Goal: Task Accomplishment & Management: Use online tool/utility

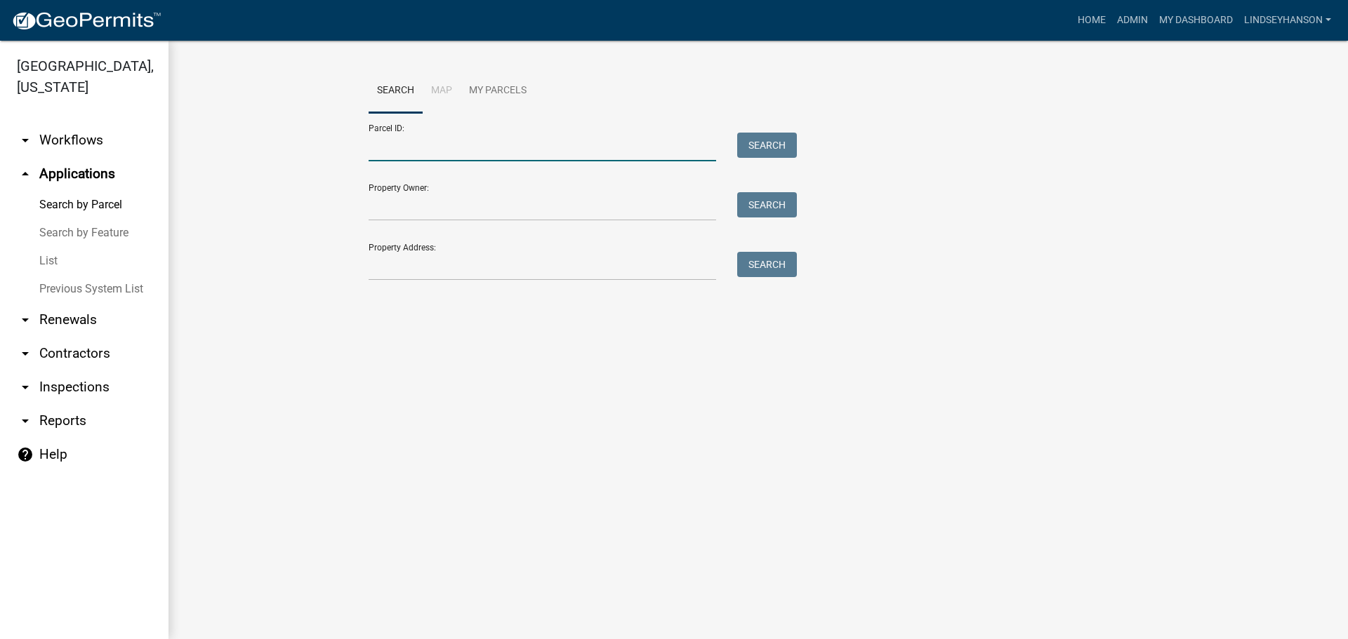
click at [520, 147] on input "Parcel ID:" at bounding box center [541, 147] width 347 height 29
paste input "55000990883000"
type input "55000990883000"
click at [759, 137] on button "Search" at bounding box center [767, 145] width 60 height 25
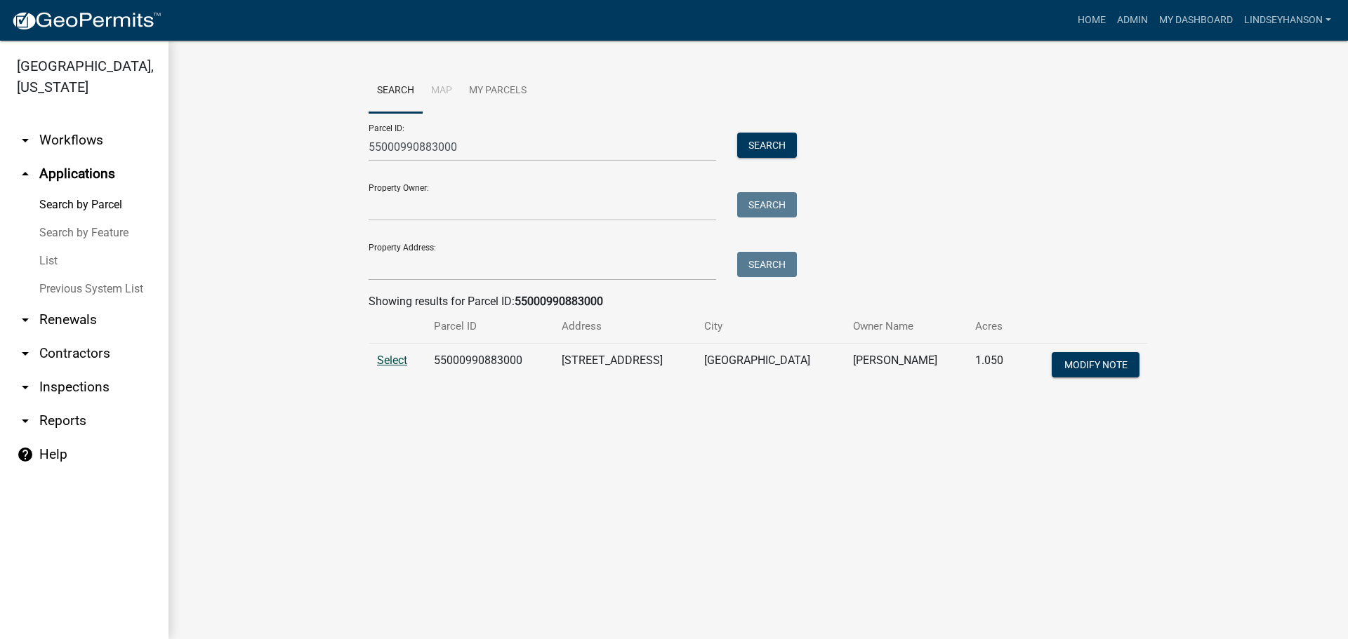
click at [382, 363] on span "Select" at bounding box center [392, 360] width 30 height 13
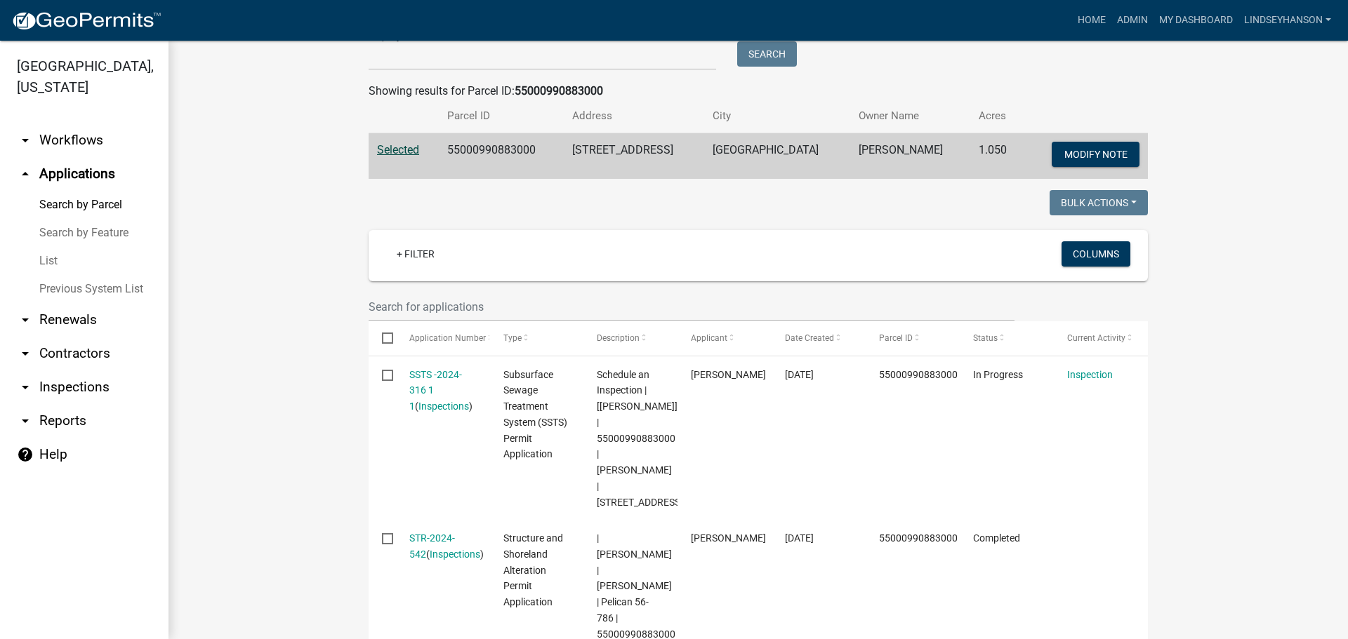
scroll to position [281, 0]
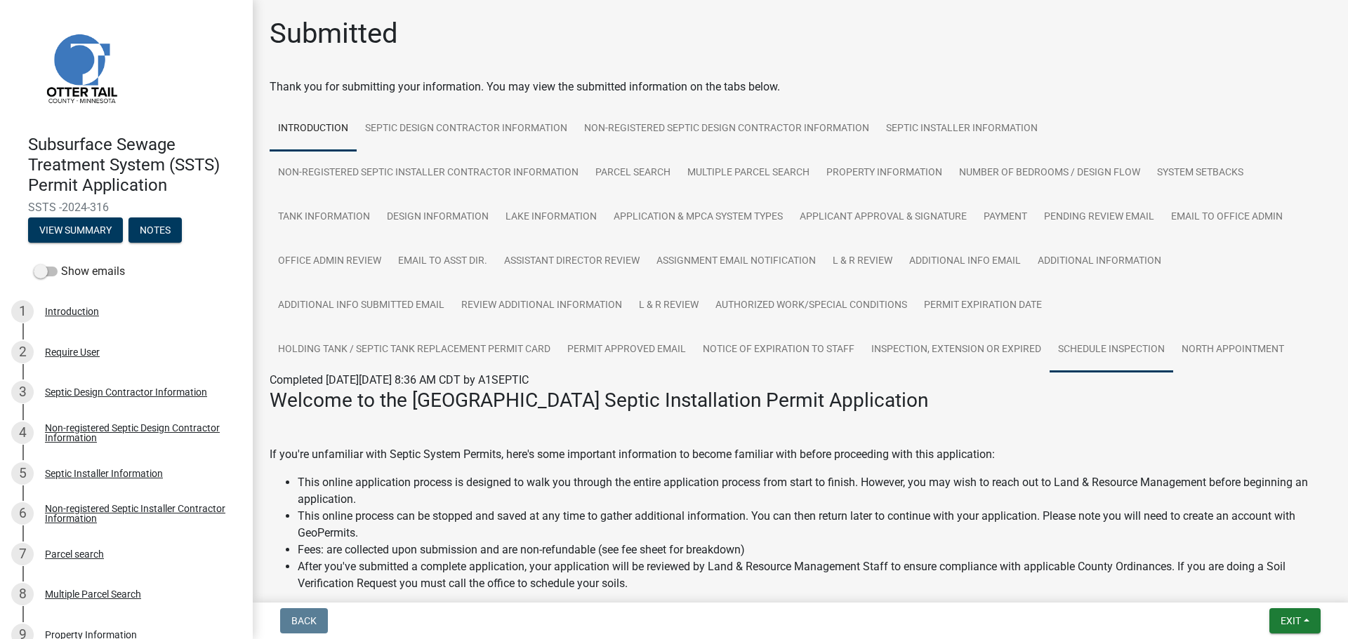
click at [1101, 350] on link "Schedule Inspection" at bounding box center [1111, 350] width 124 height 45
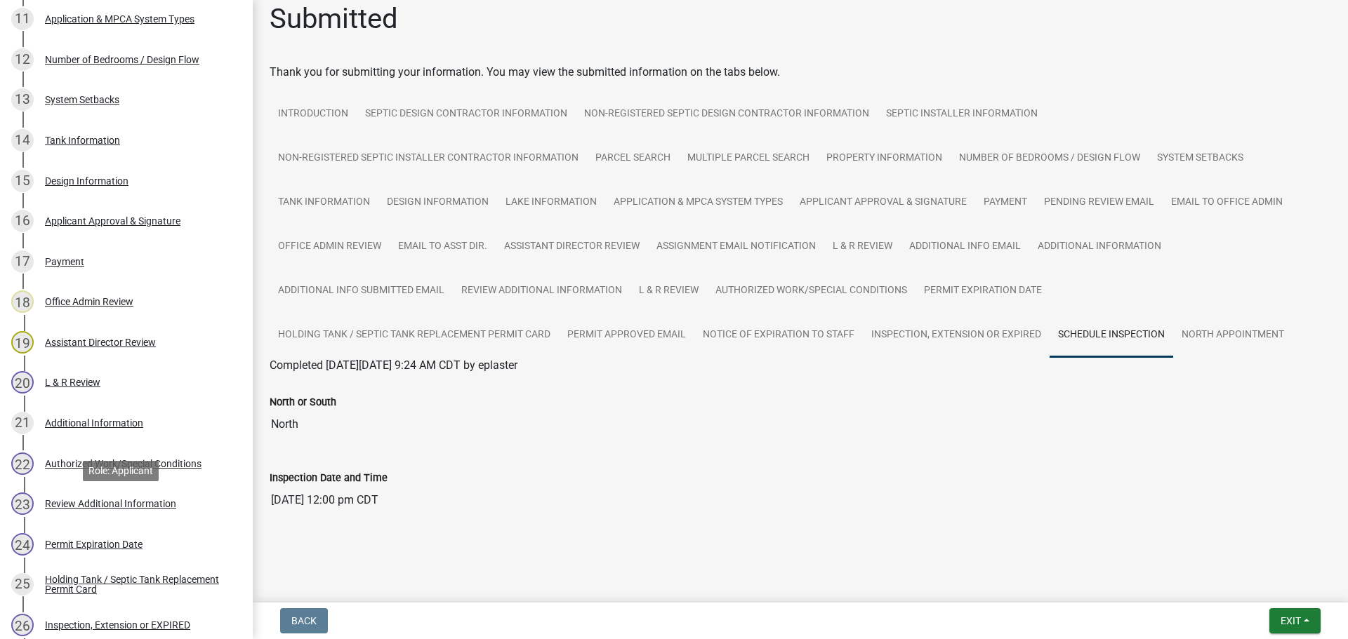
scroll to position [912, 0]
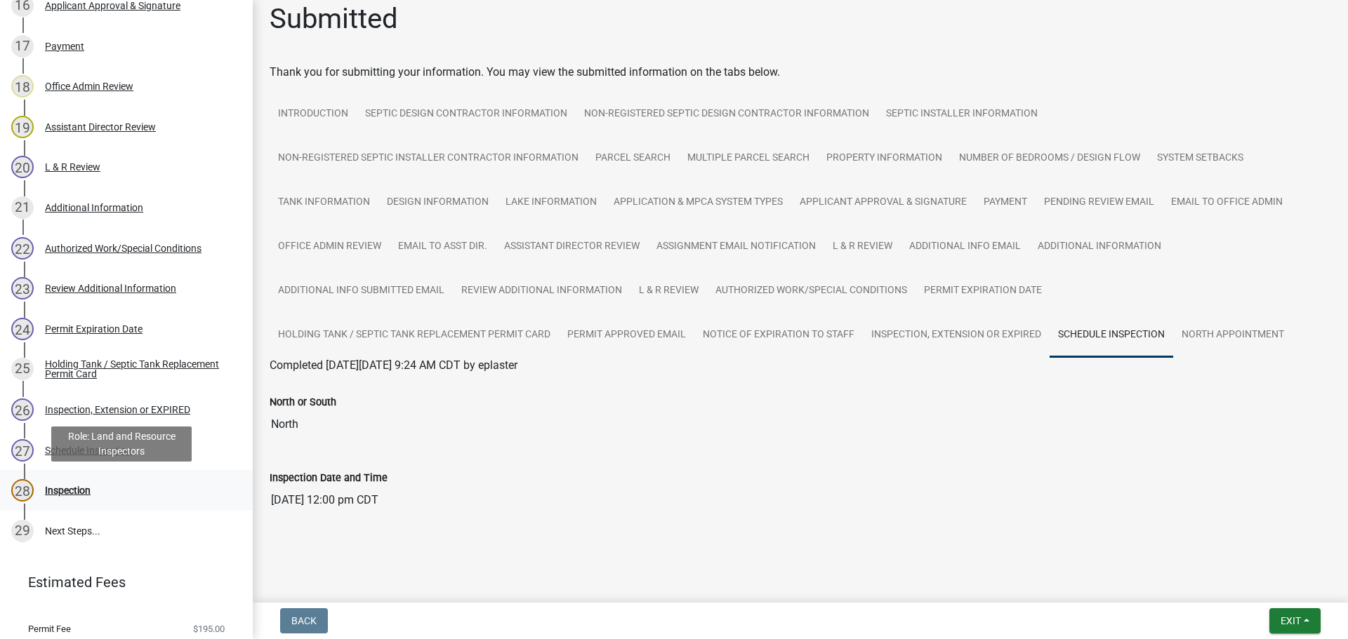
click at [81, 492] on div "Inspection" at bounding box center [68, 491] width 46 height 10
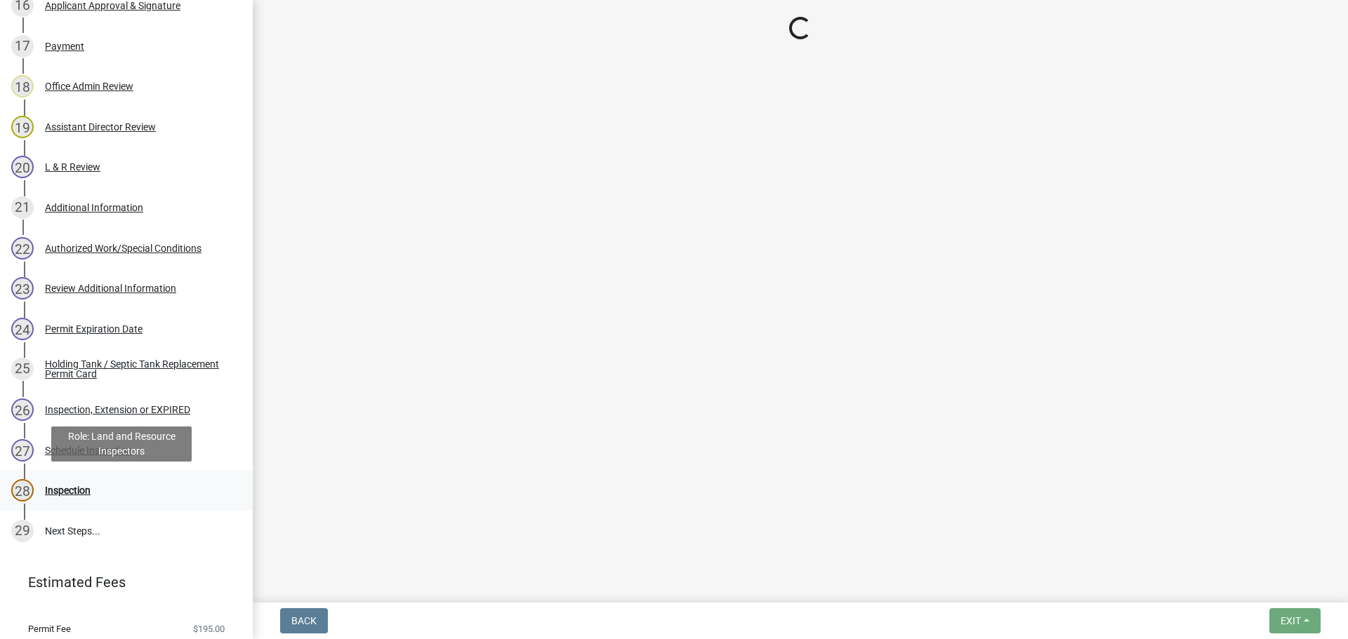
scroll to position [0, 0]
select select "710d5f49-2663-4e73-9718-d0c4e189f5ed"
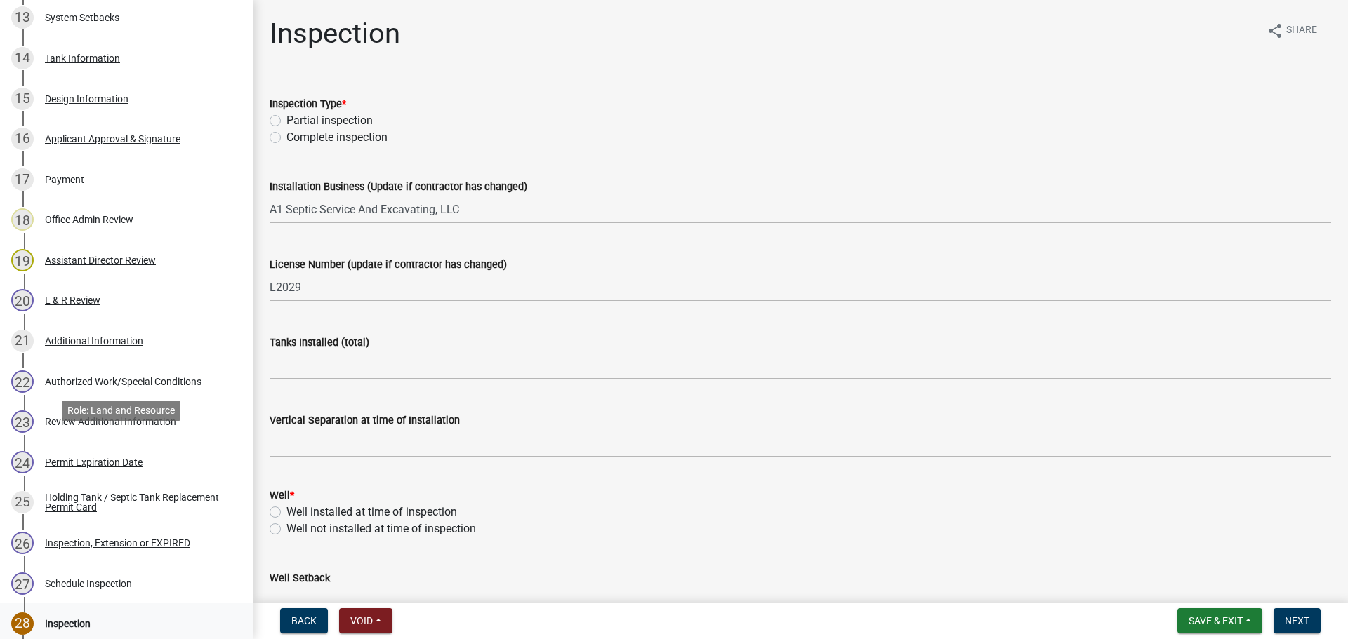
scroll to position [955, 0]
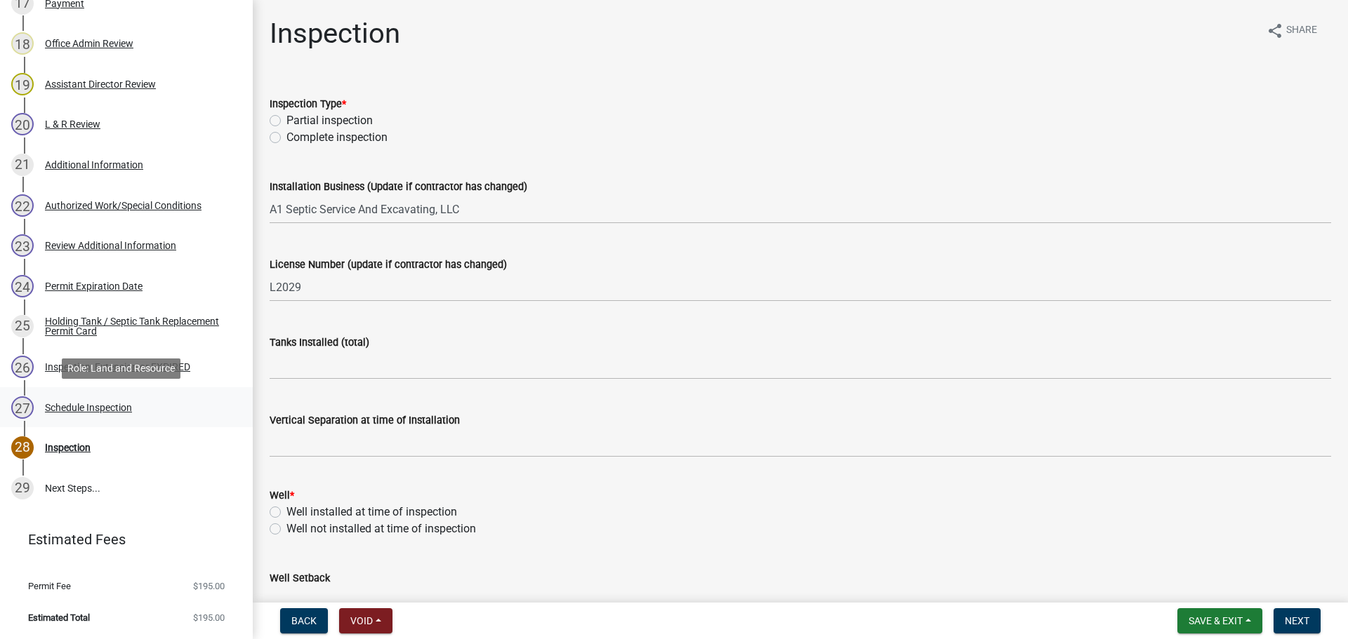
click at [94, 406] on div "Schedule Inspection" at bounding box center [88, 408] width 87 height 10
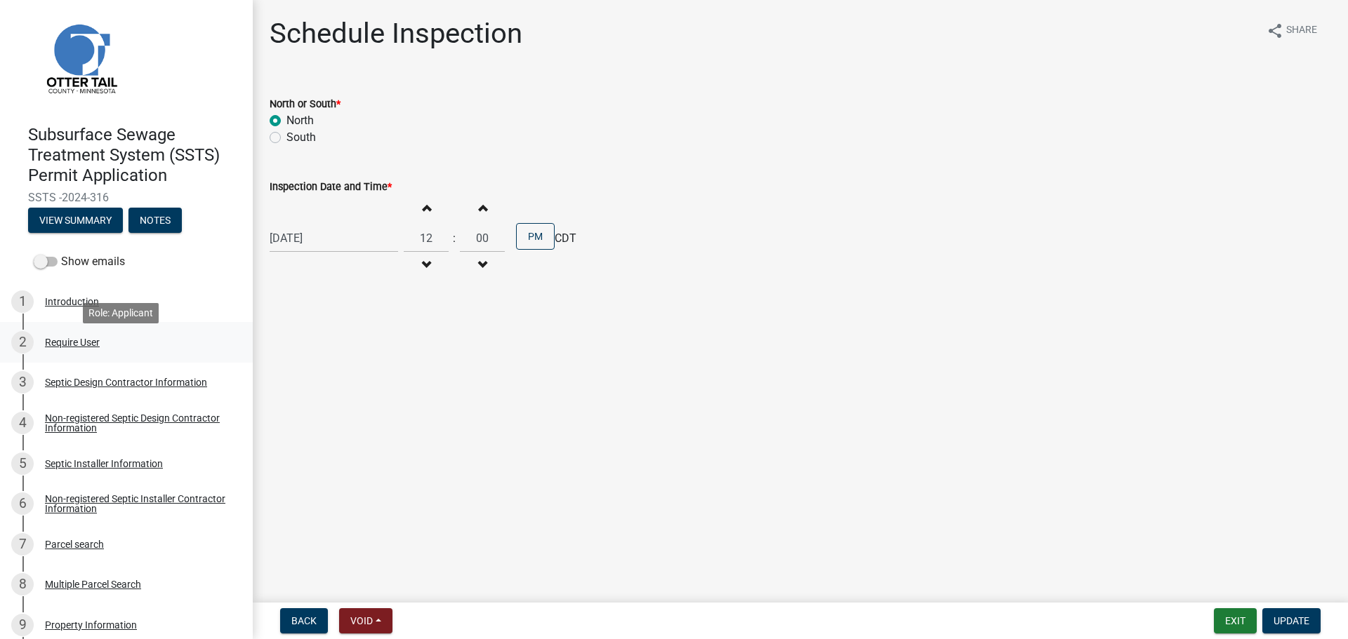
scroll to position [0, 0]
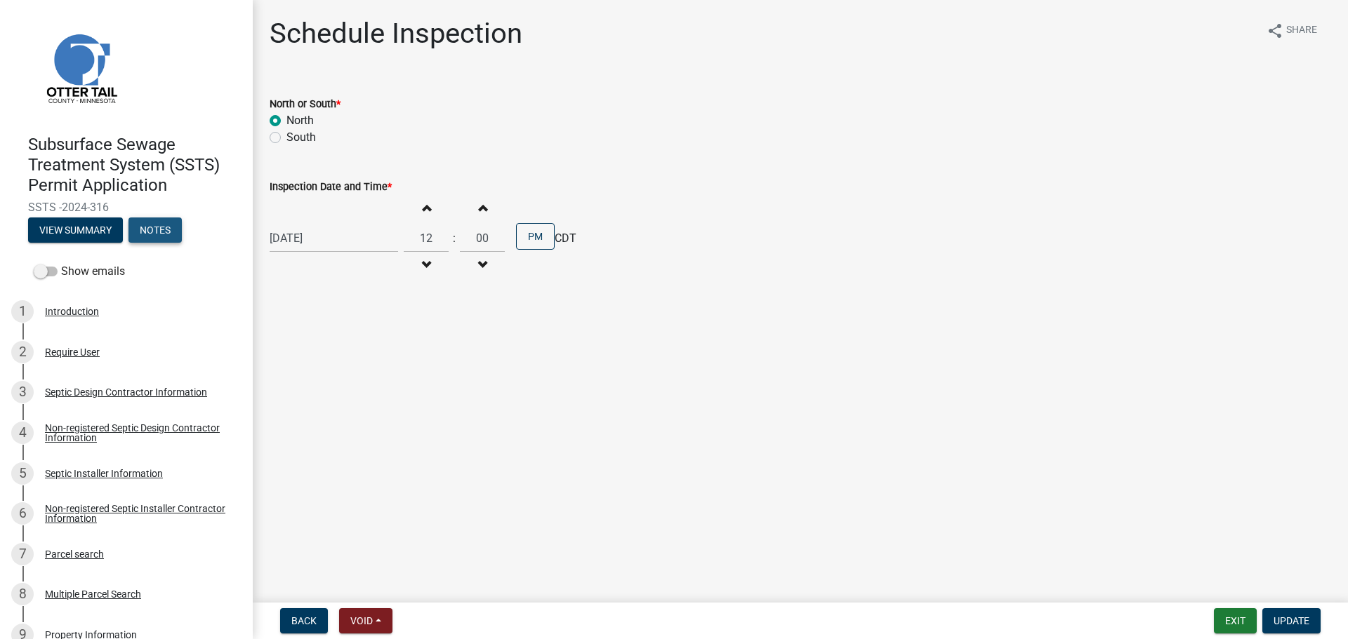
click at [154, 228] on button "Notes" at bounding box center [154, 230] width 53 height 25
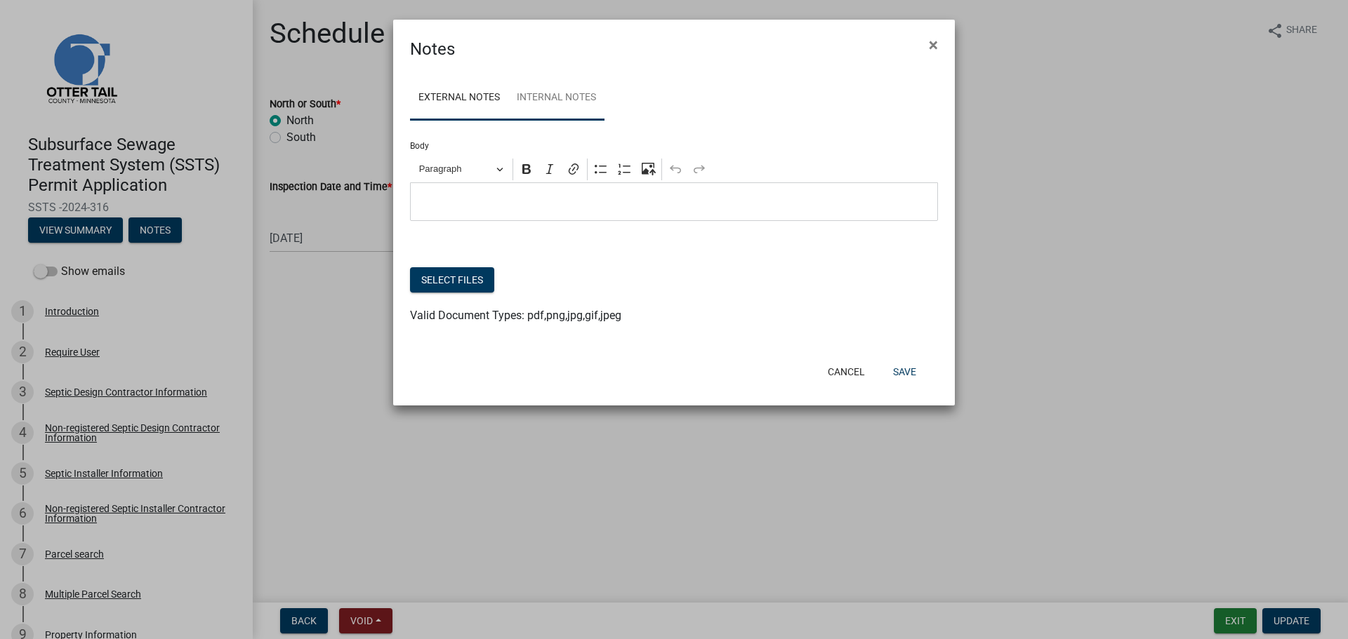
click at [543, 93] on link "Internal Notes" at bounding box center [556, 98] width 96 height 45
click at [479, 99] on link "External Notes" at bounding box center [459, 98] width 98 height 45
drag, startPoint x: 853, startPoint y: 375, endPoint x: 809, endPoint y: 359, distance: 46.8
click at [853, 375] on button "Cancel" at bounding box center [846, 371] width 60 height 25
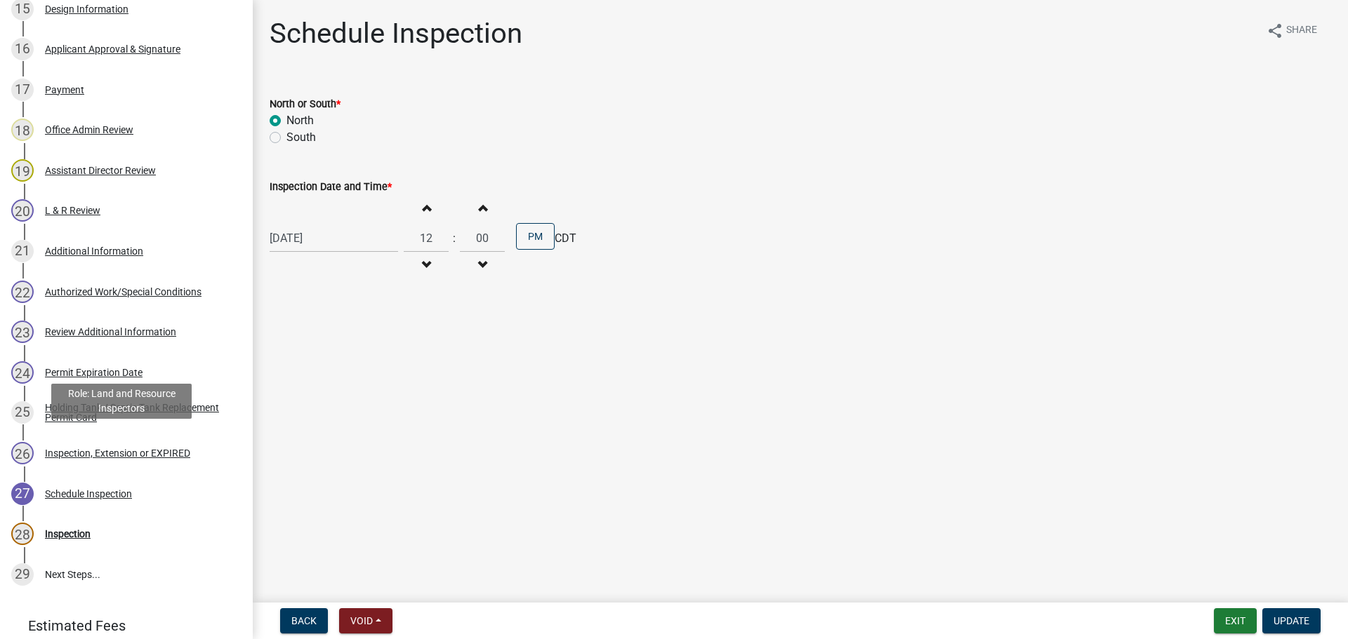
scroll to position [955, 0]
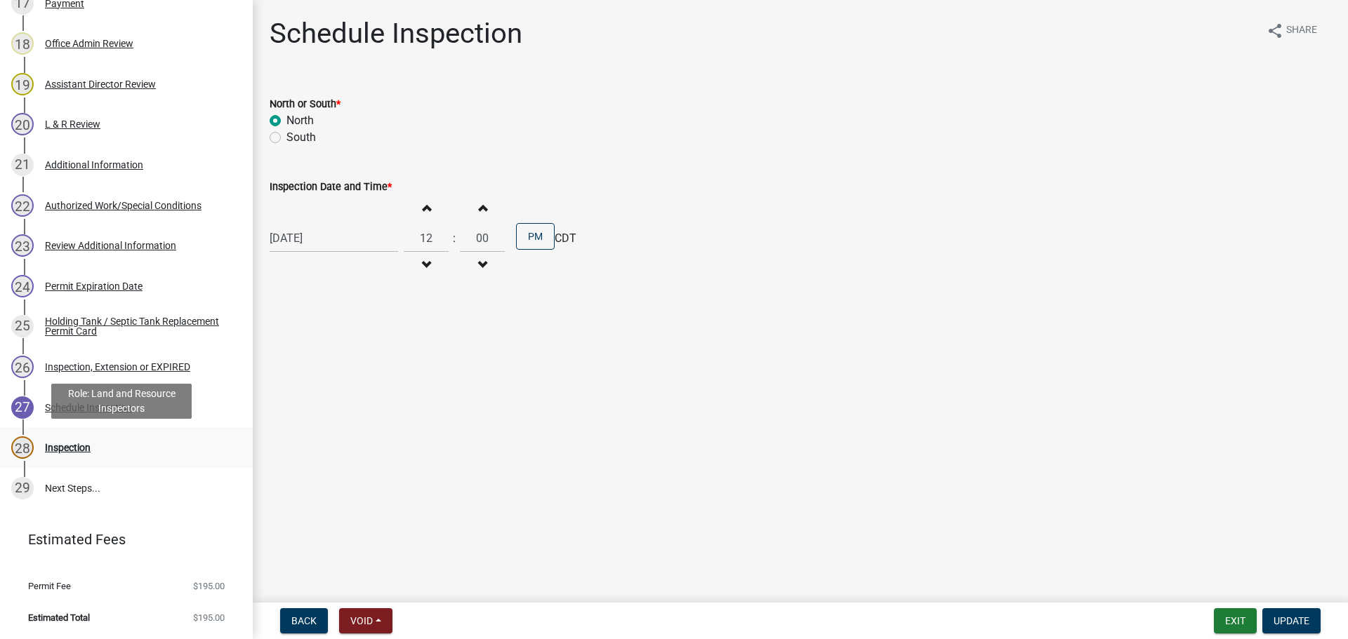
click at [85, 444] on div "Inspection" at bounding box center [68, 448] width 46 height 10
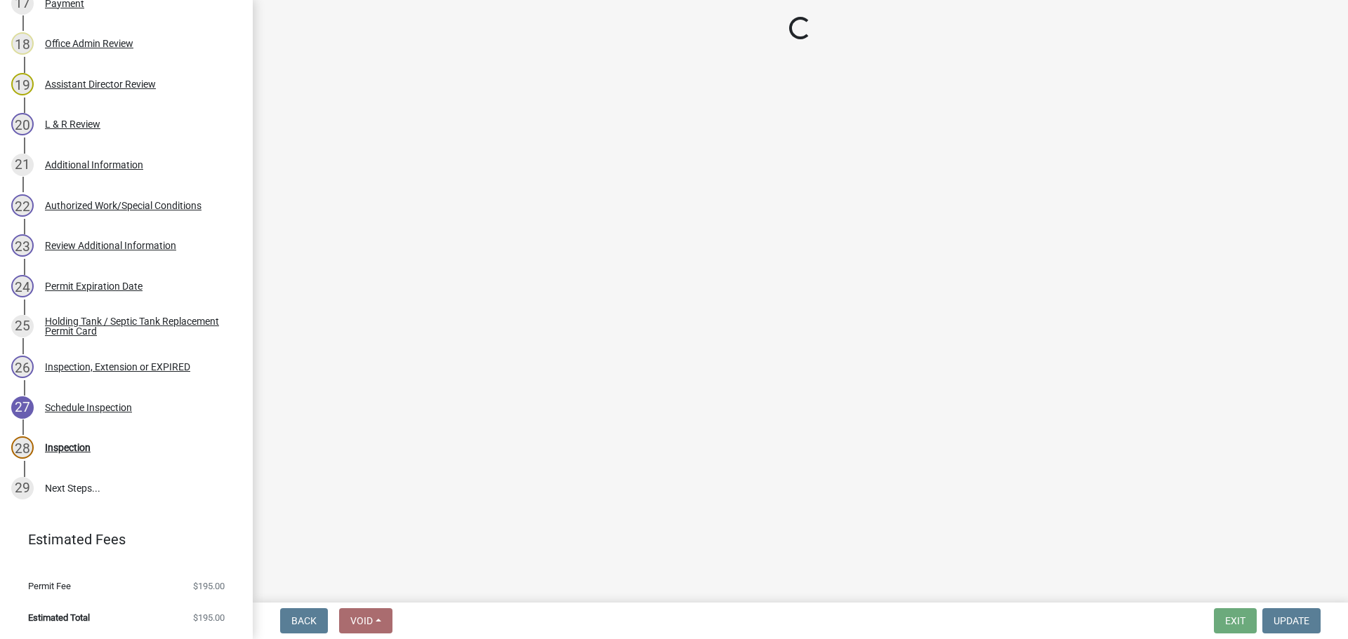
select select "710d5f49-2663-4e73-9718-d0c4e189f5ed"
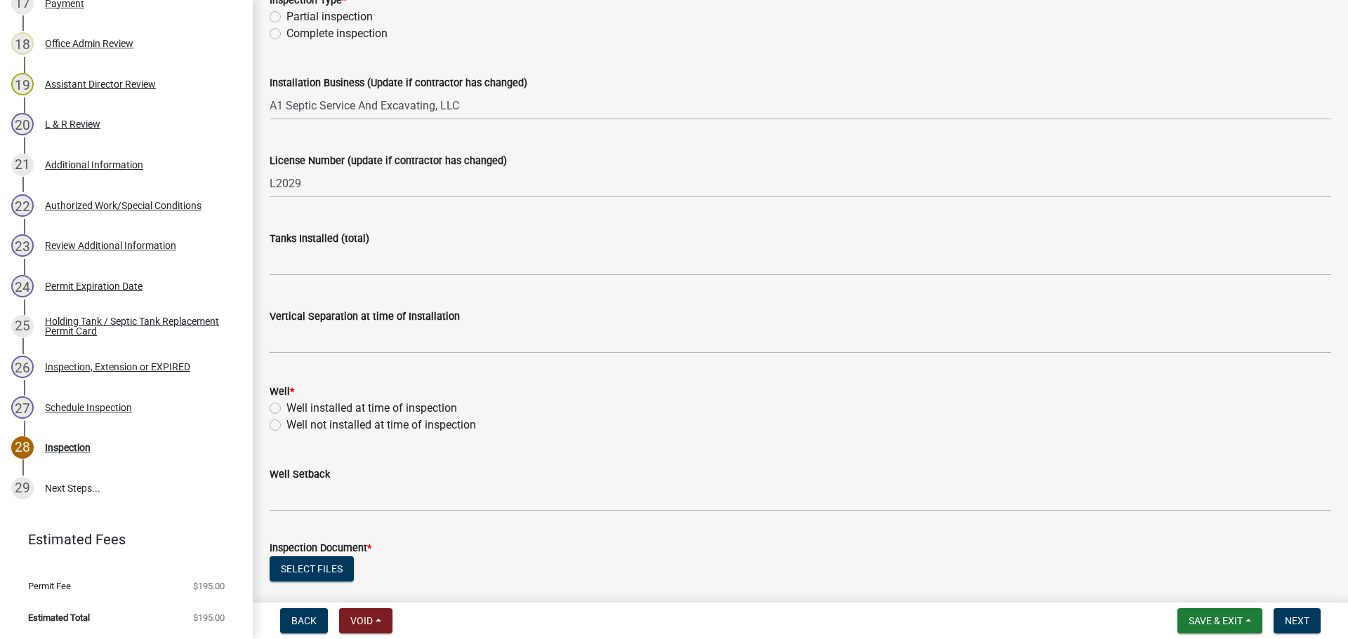
scroll to position [0, 0]
